Goal: Find specific page/section: Find specific page/section

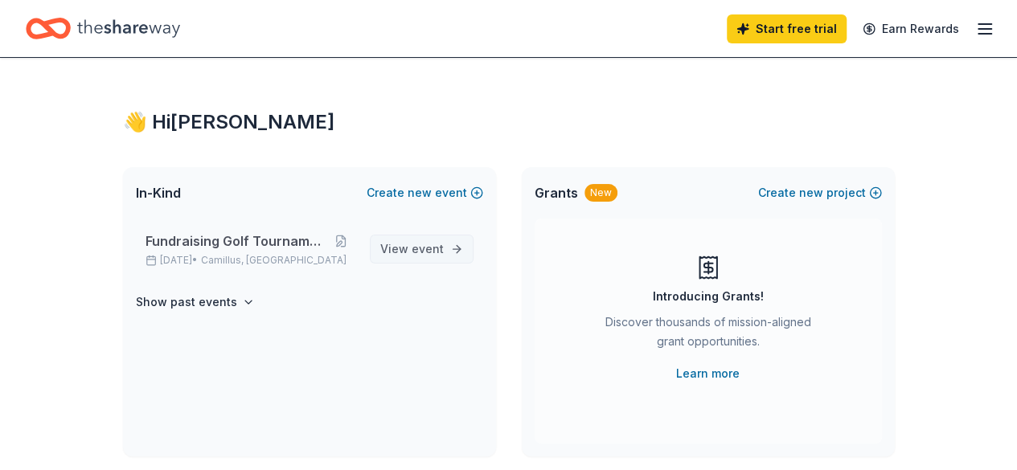
click at [398, 258] on span "View event" at bounding box center [412, 249] width 64 height 19
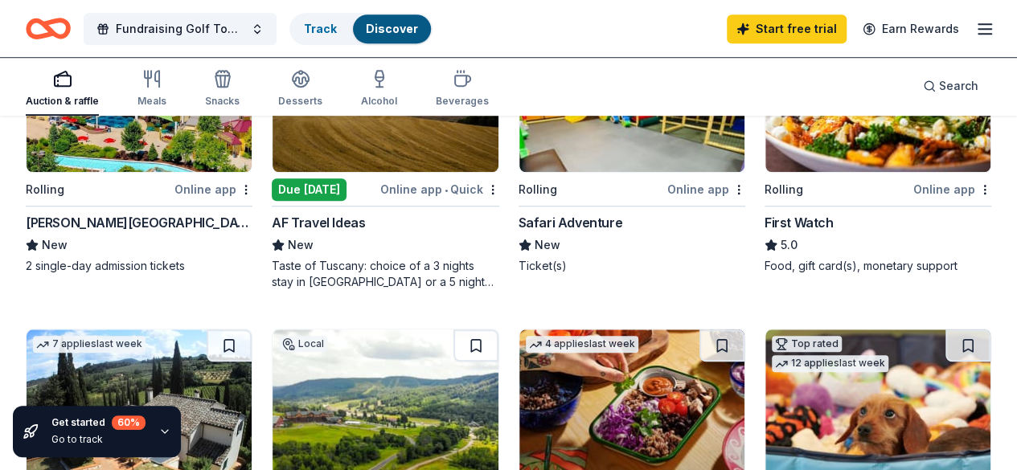
scroll to position [587, 0]
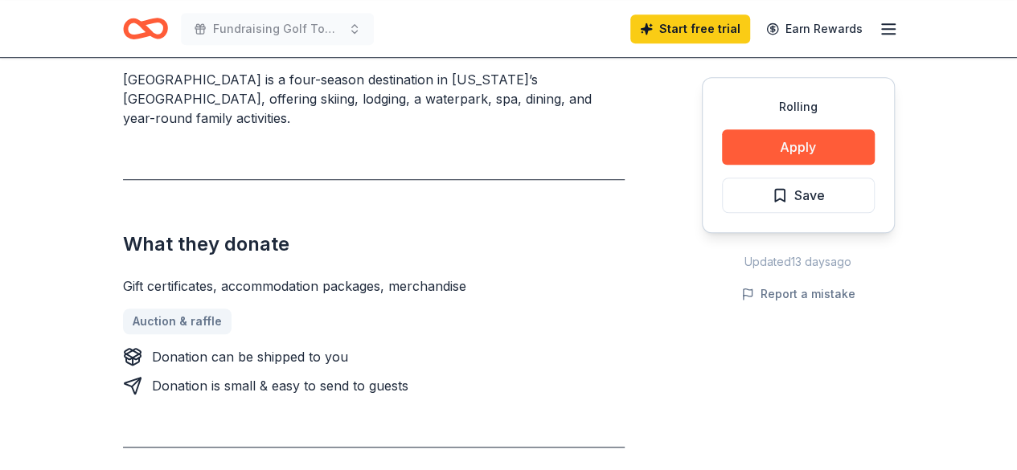
scroll to position [510, 0]
